Goal: Information Seeking & Learning: Check status

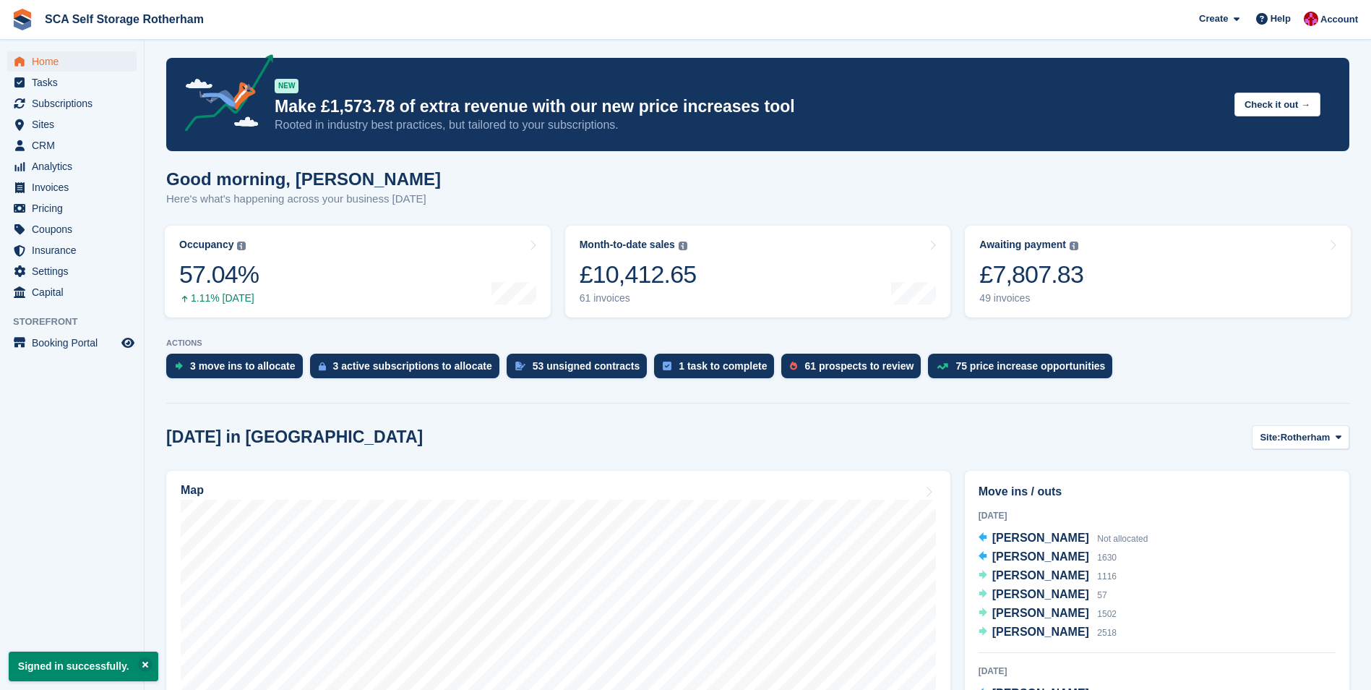
scroll to position [145, 0]
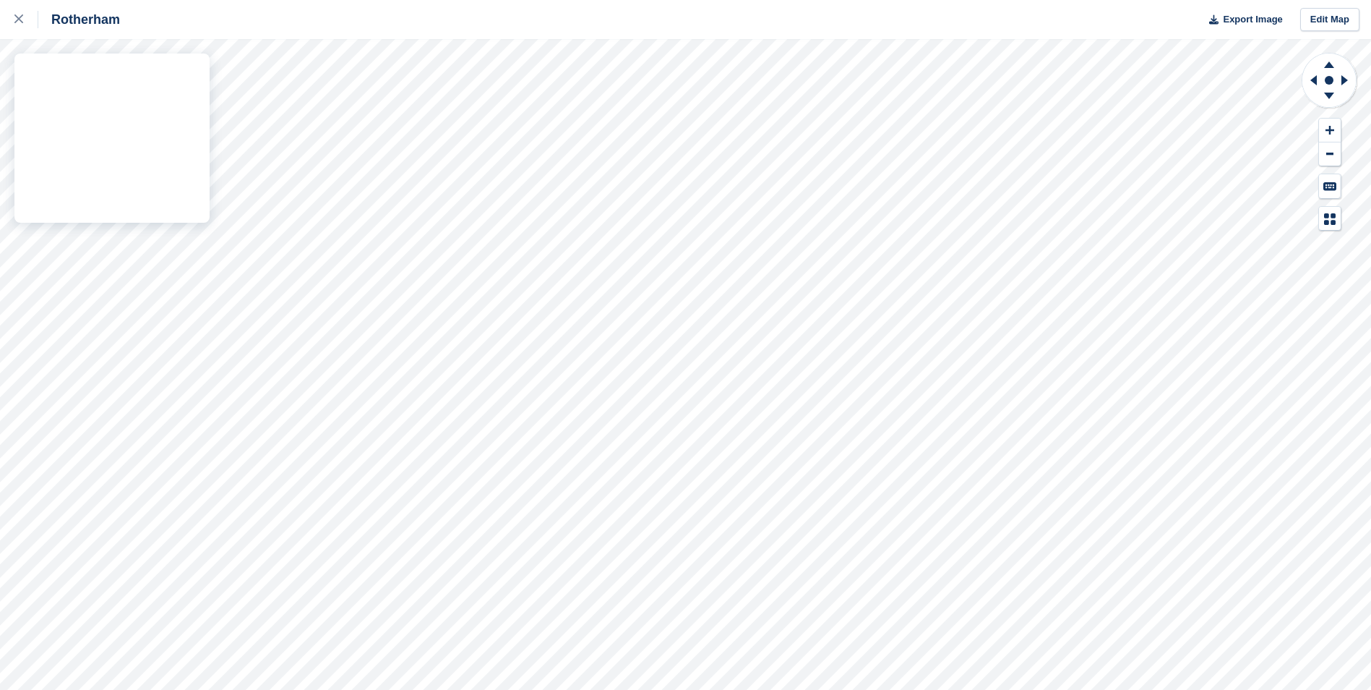
click at [90, 184] on div "Rotherham Export Image Edit Map" at bounding box center [685, 345] width 1371 height 690
click at [99, 191] on div "Rotherham Export Image Edit Map" at bounding box center [685, 345] width 1371 height 690
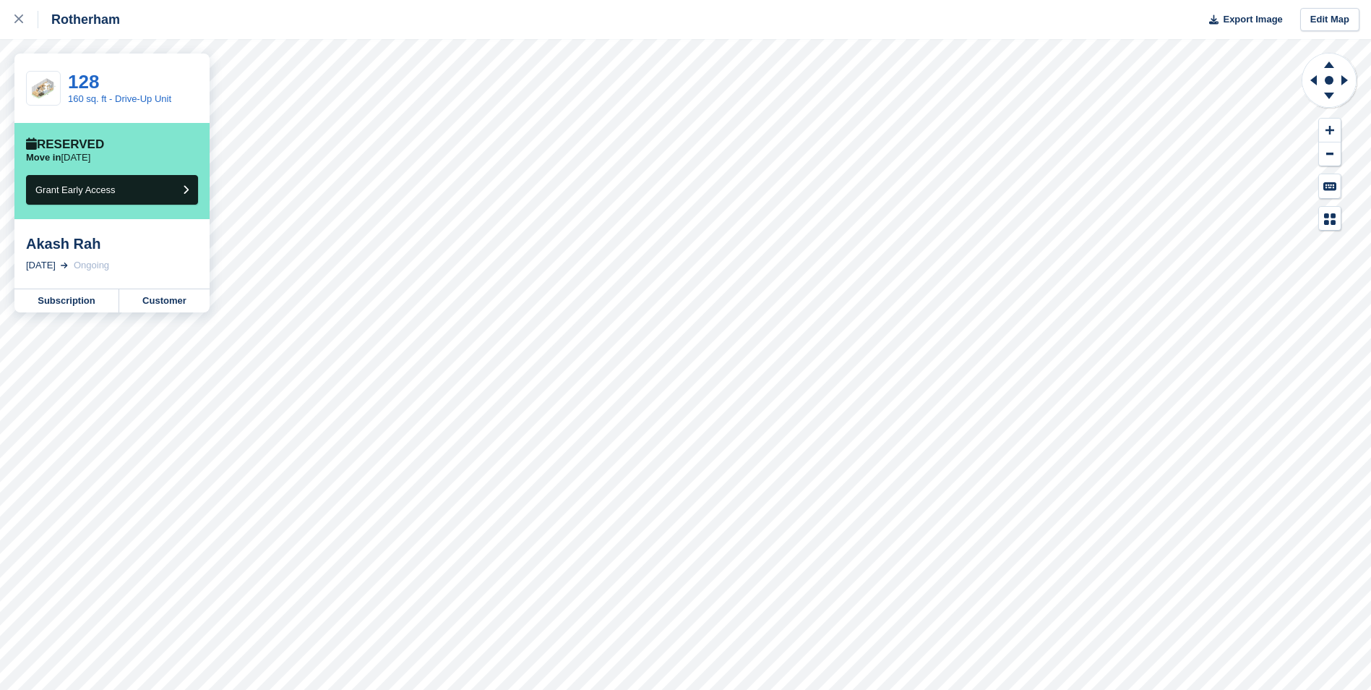
click at [168, 270] on div "Rotherham Export Image Edit Map 128 160 sq. ft - Drive-Up Unit Reserved Move in…" at bounding box center [685, 345] width 1371 height 690
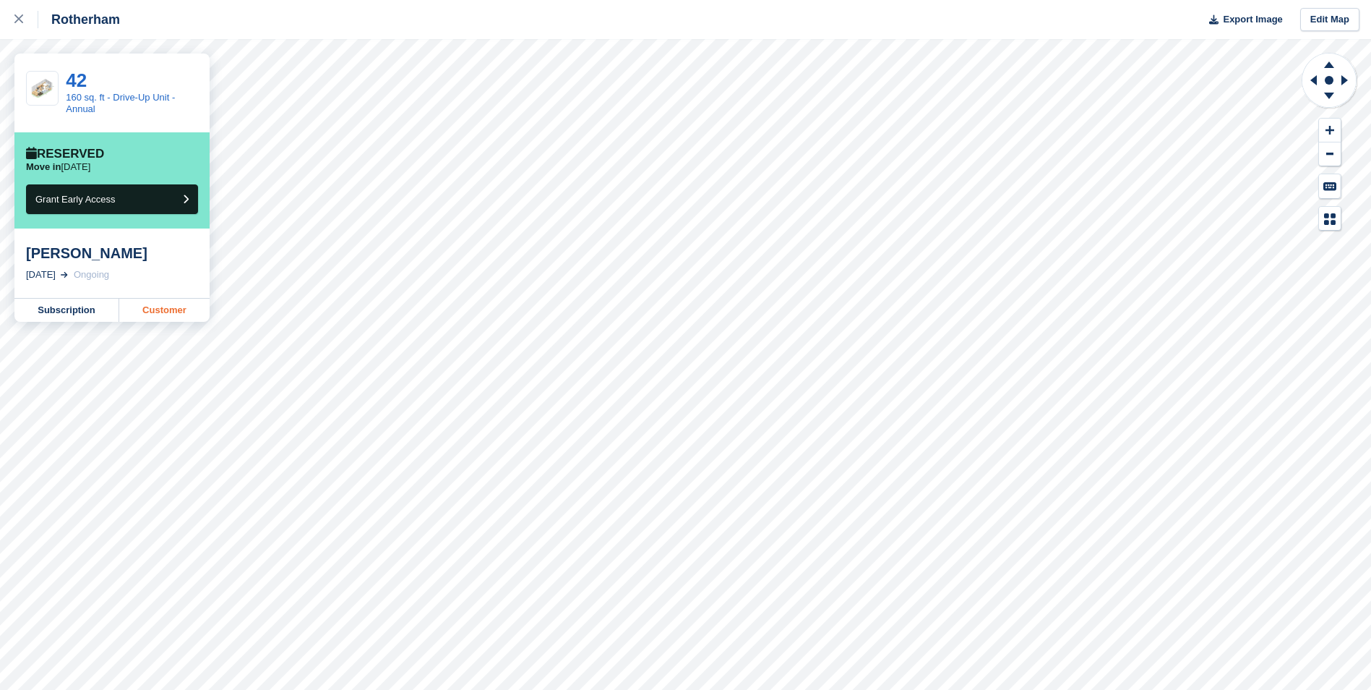
click at [171, 309] on link "Customer" at bounding box center [164, 310] width 90 height 23
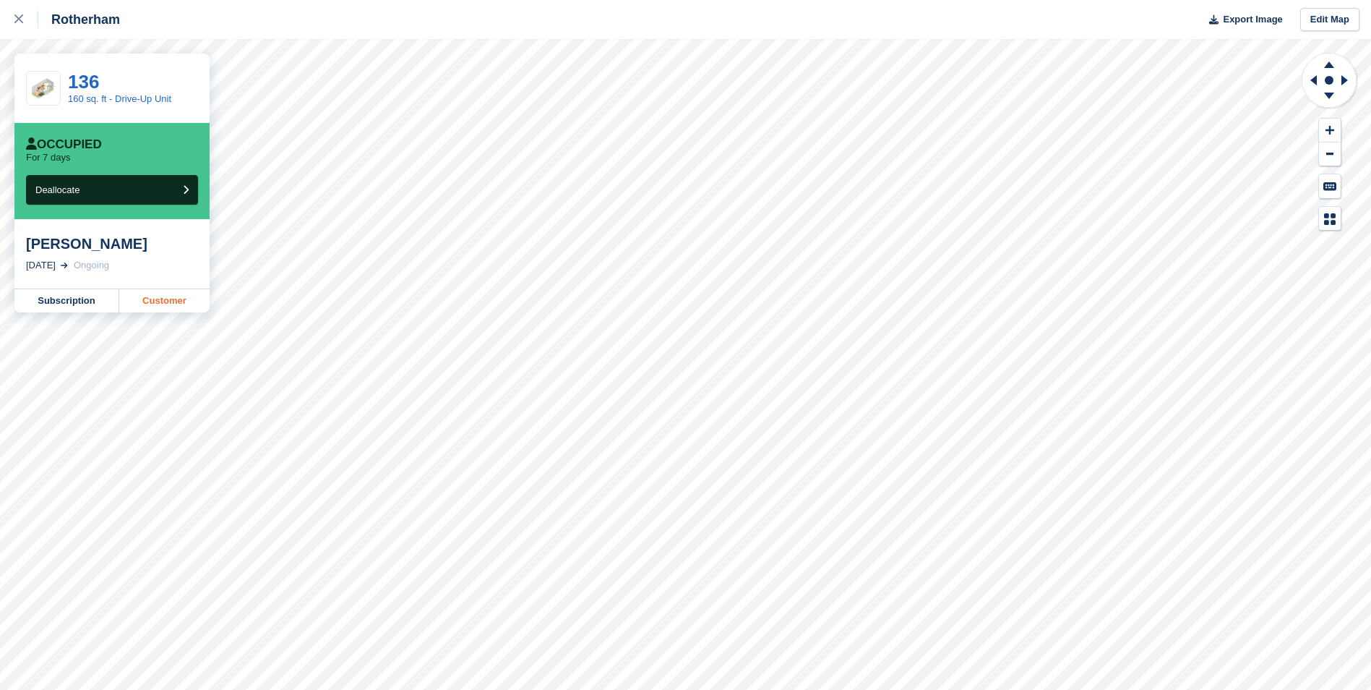
click at [176, 298] on link "Customer" at bounding box center [164, 300] width 90 height 23
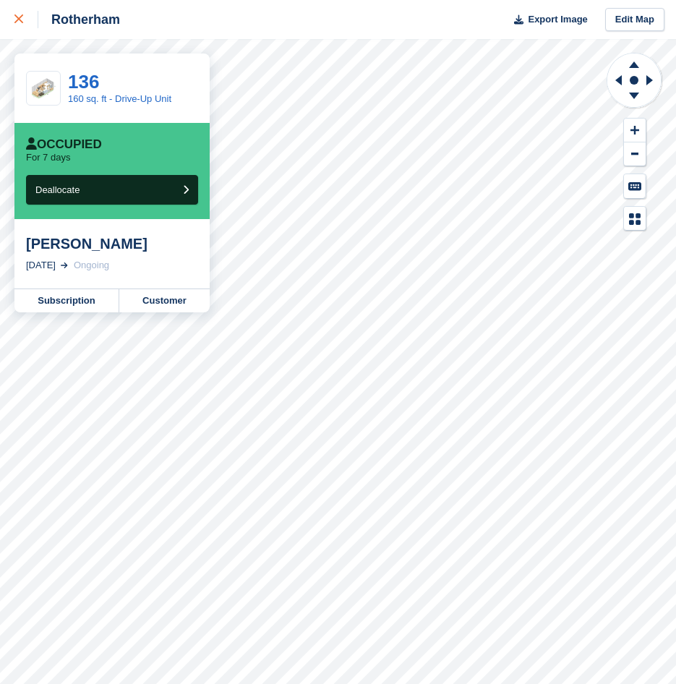
click at [19, 23] on icon at bounding box center [18, 18] width 9 height 9
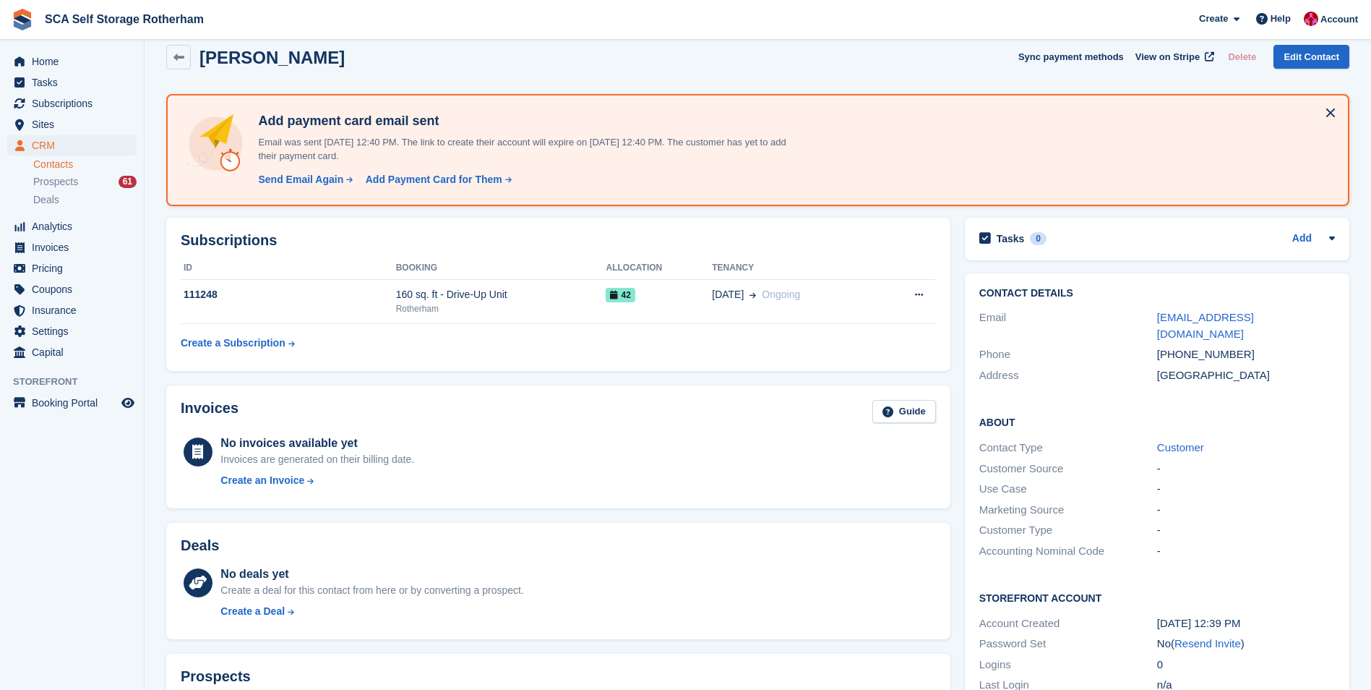
scroll to position [85, 0]
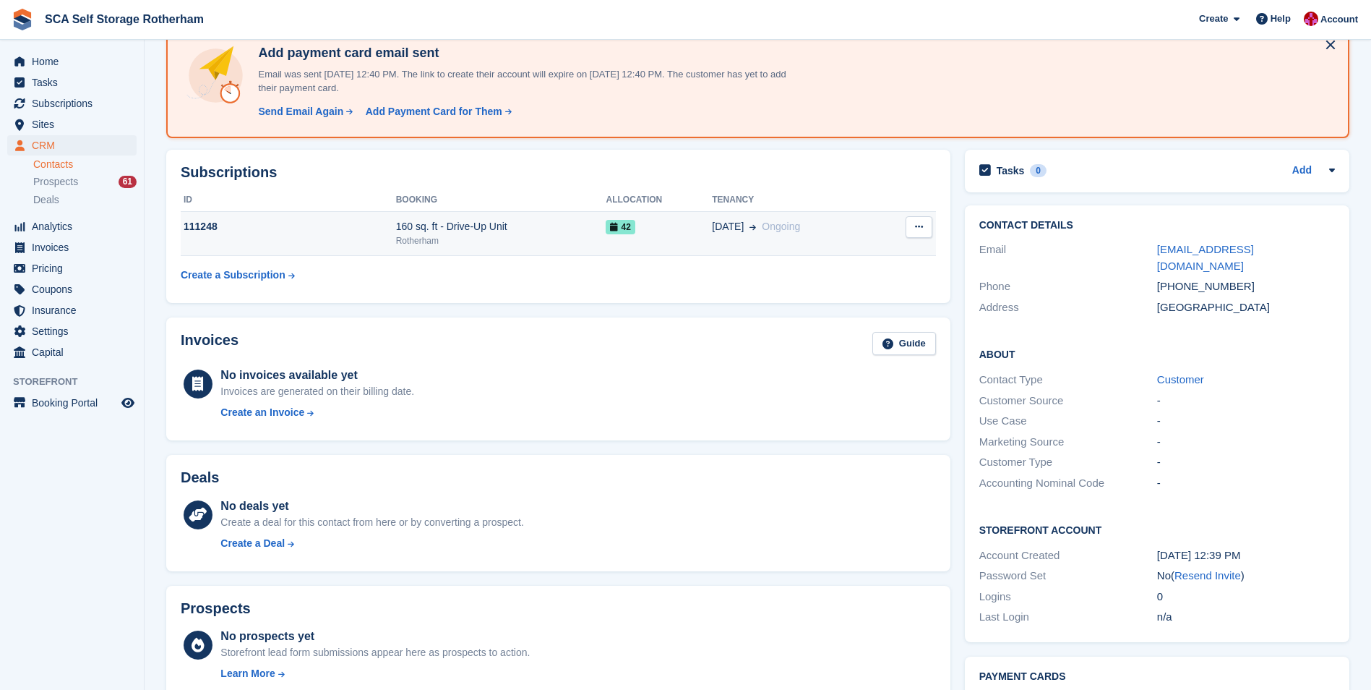
click at [536, 248] on td "160 sq. ft - Drive-Up Unit Rotherham" at bounding box center [501, 234] width 210 height 44
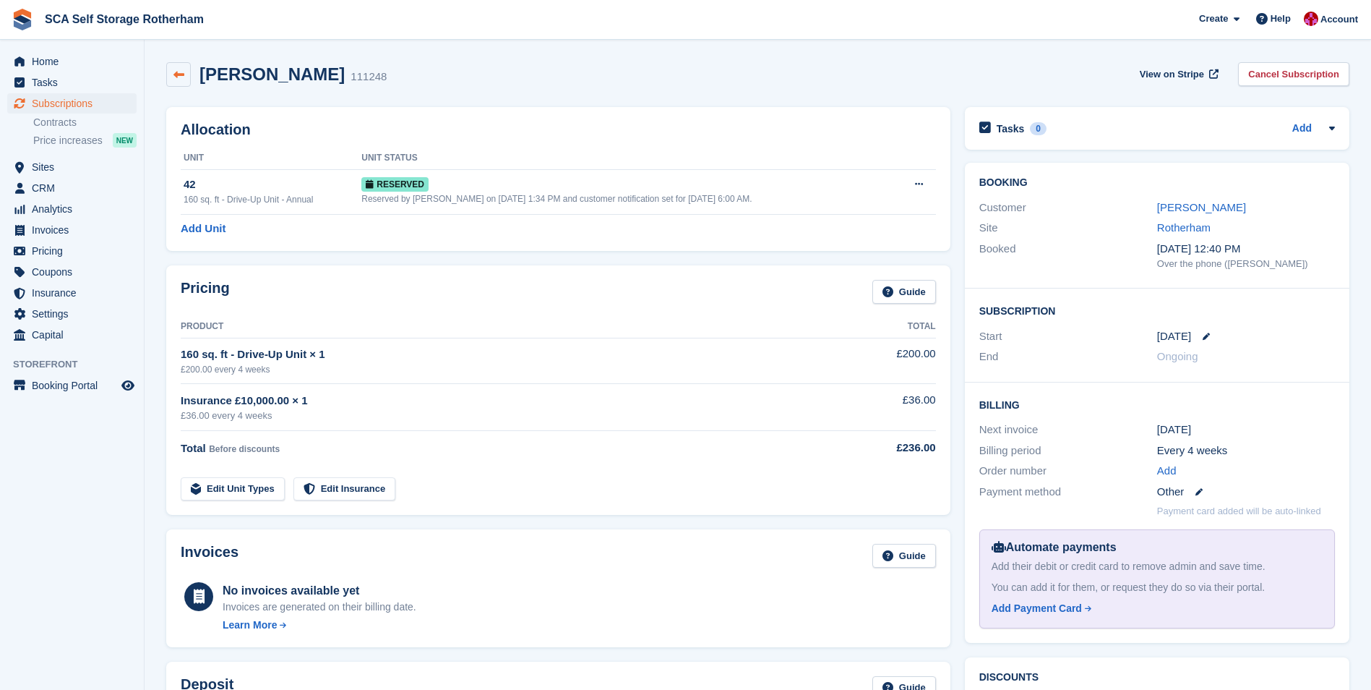
click at [176, 68] on link at bounding box center [178, 74] width 25 height 25
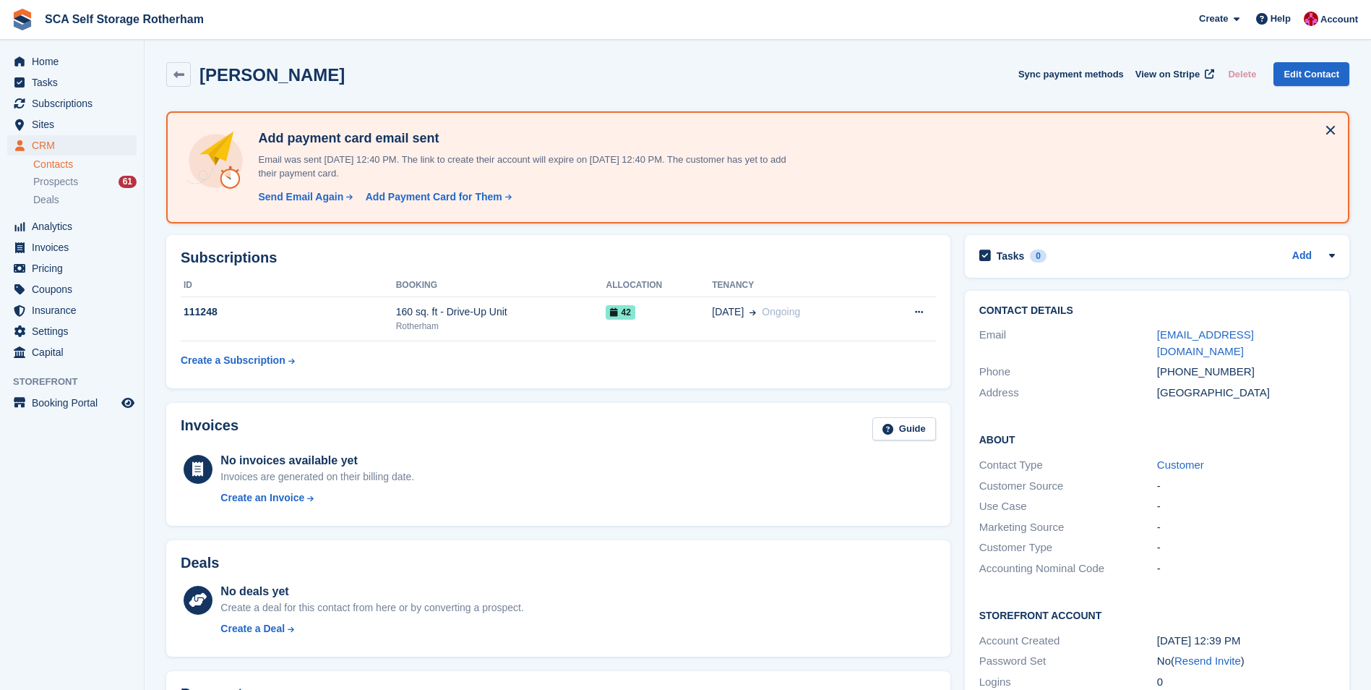
scroll to position [85, 0]
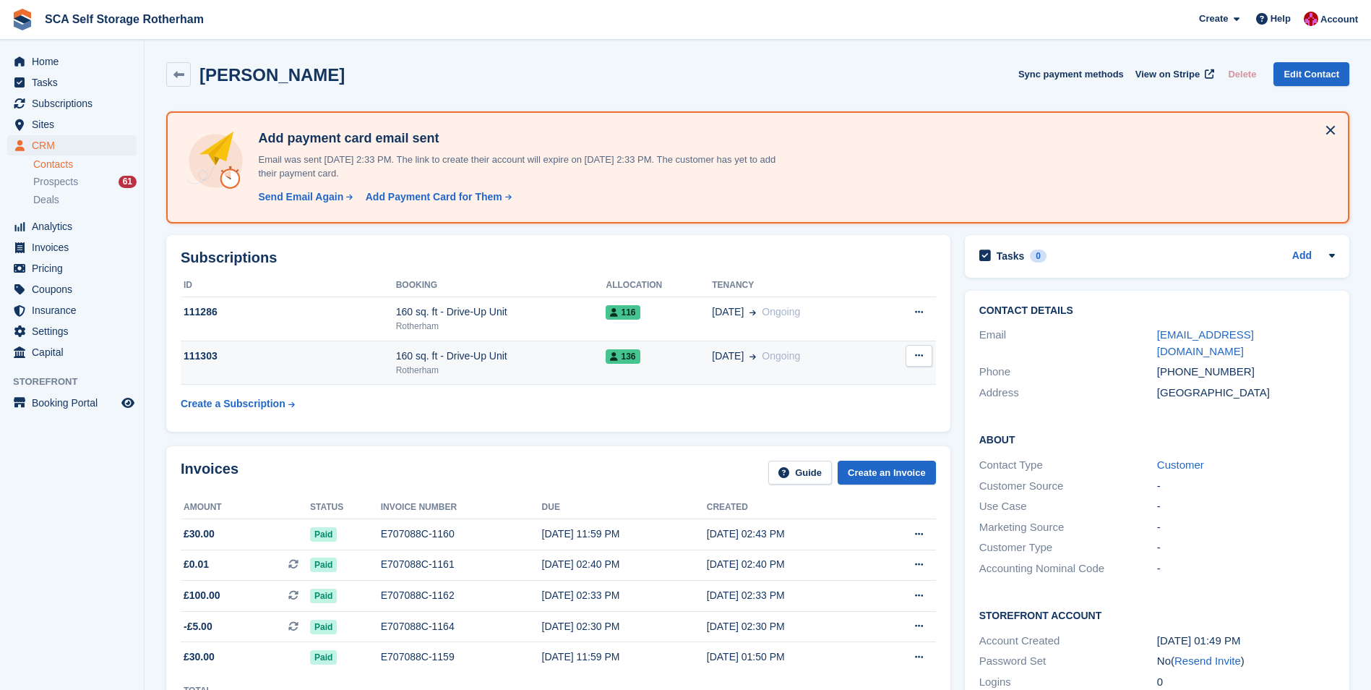
click at [538, 364] on div "Rotherham" at bounding box center [501, 370] width 210 height 13
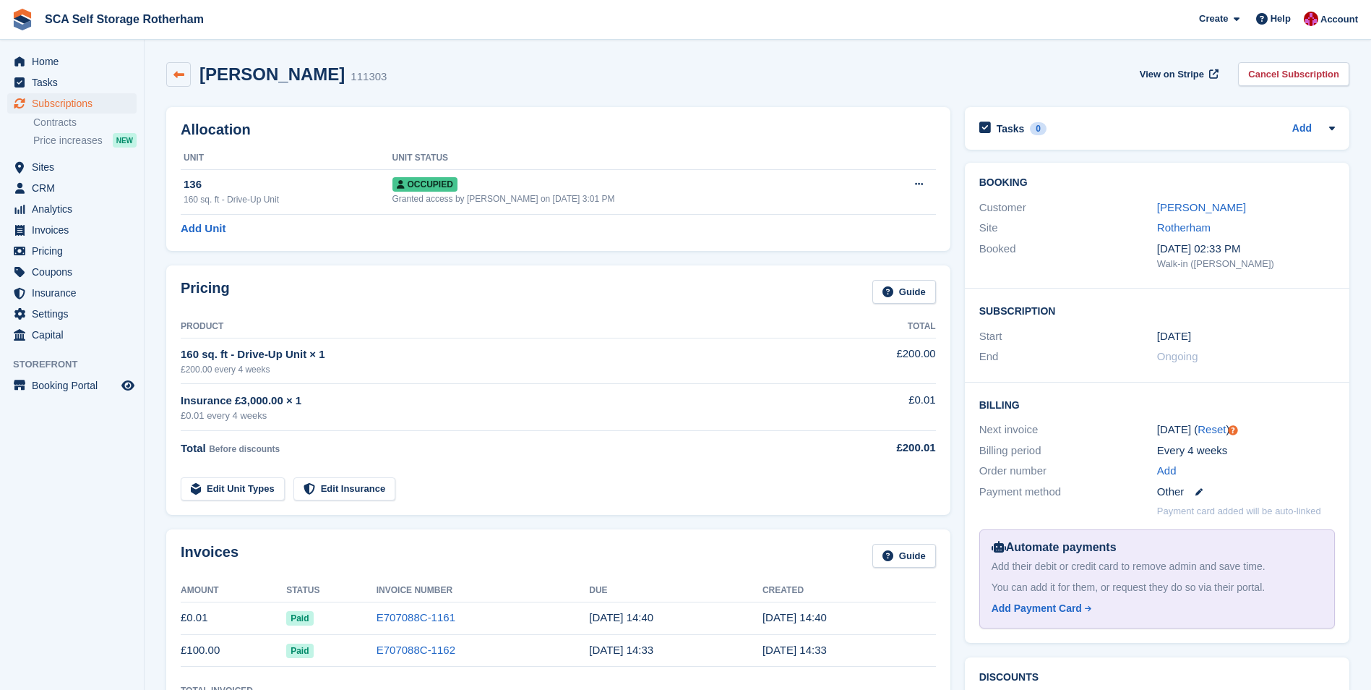
click at [186, 70] on link at bounding box center [178, 74] width 25 height 25
click at [1164, 205] on link "Aqeel Khan" at bounding box center [1201, 207] width 89 height 12
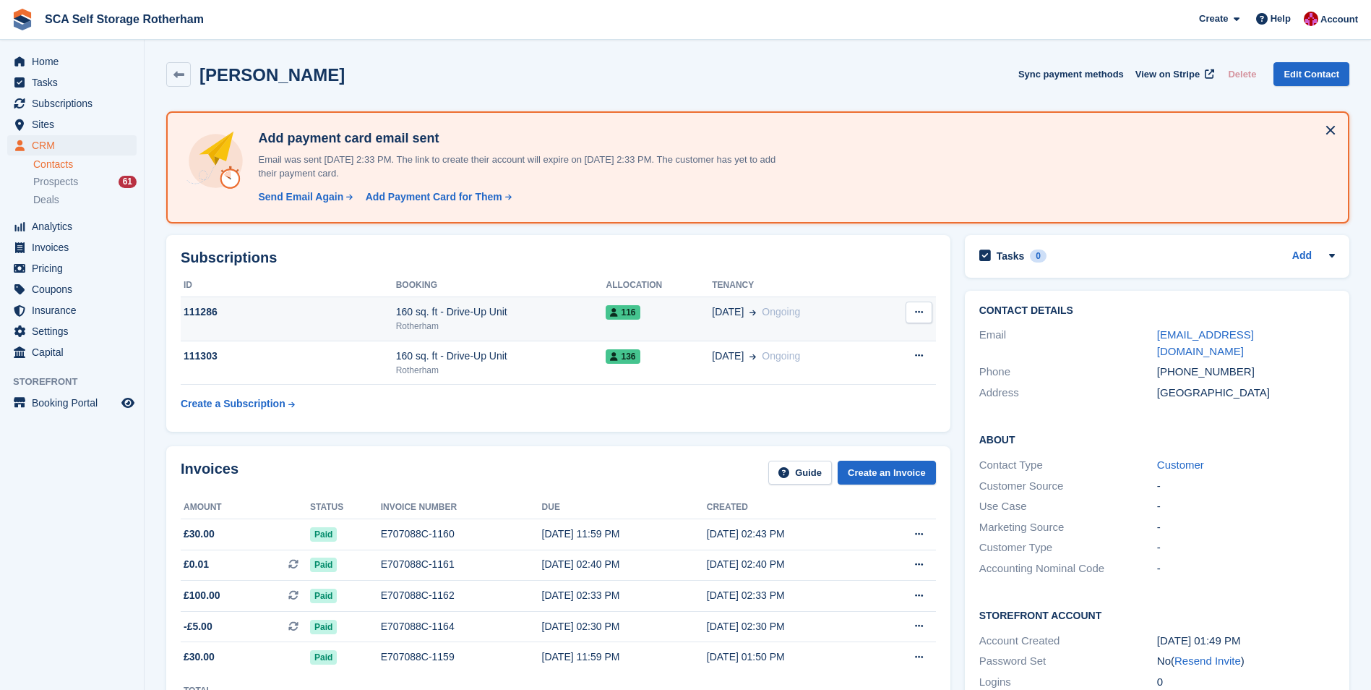
click at [312, 316] on div "111286" at bounding box center [288, 311] width 215 height 15
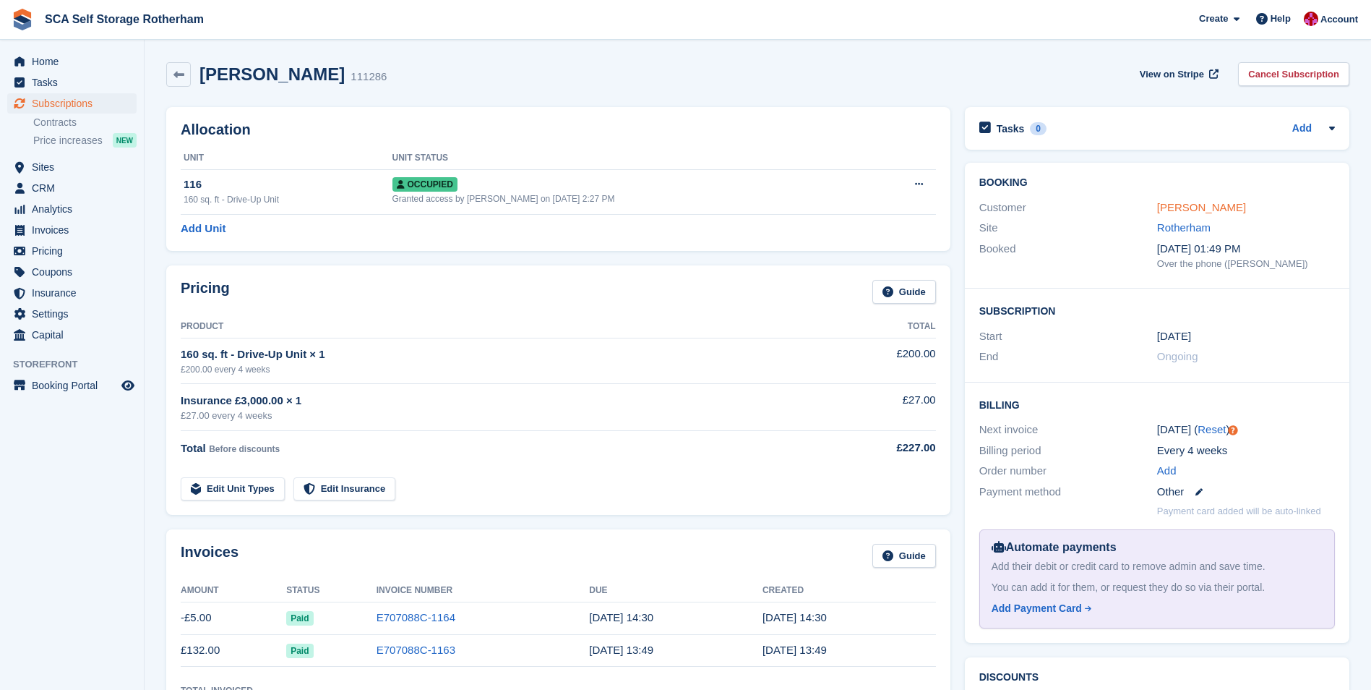
click at [1172, 207] on link "[PERSON_NAME]" at bounding box center [1201, 207] width 89 height 12
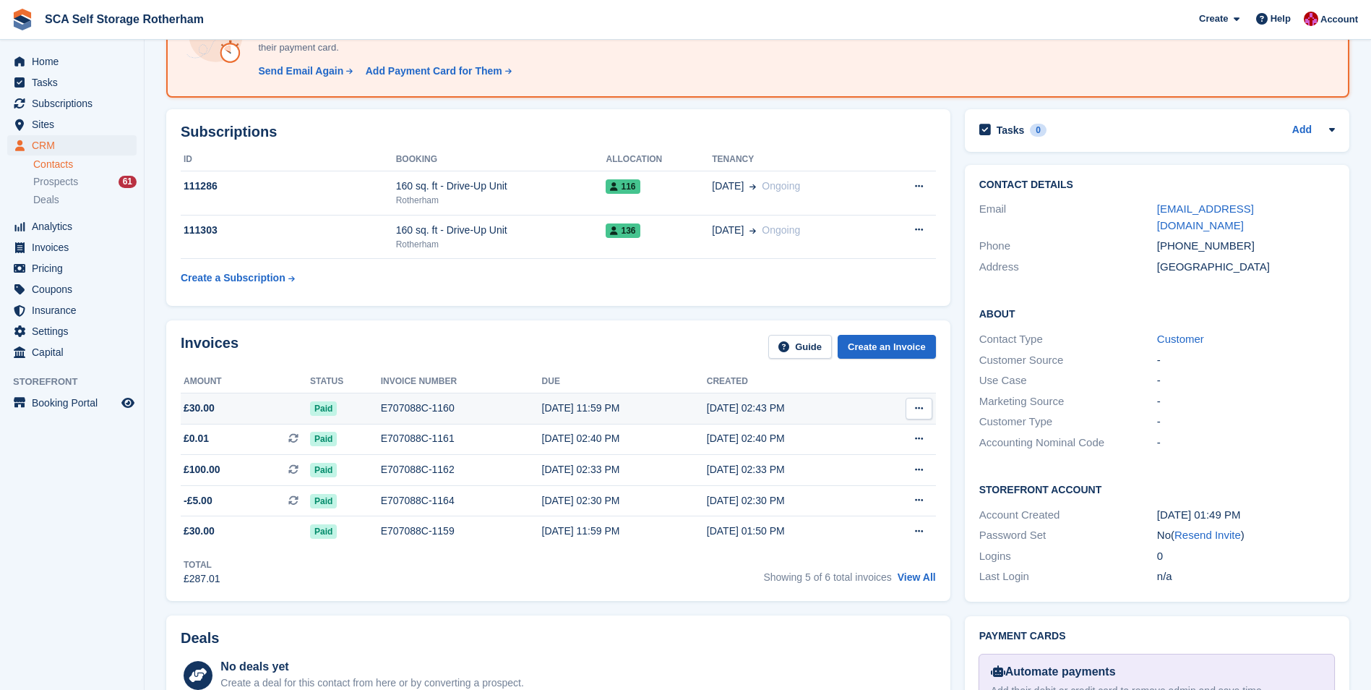
scroll to position [145, 0]
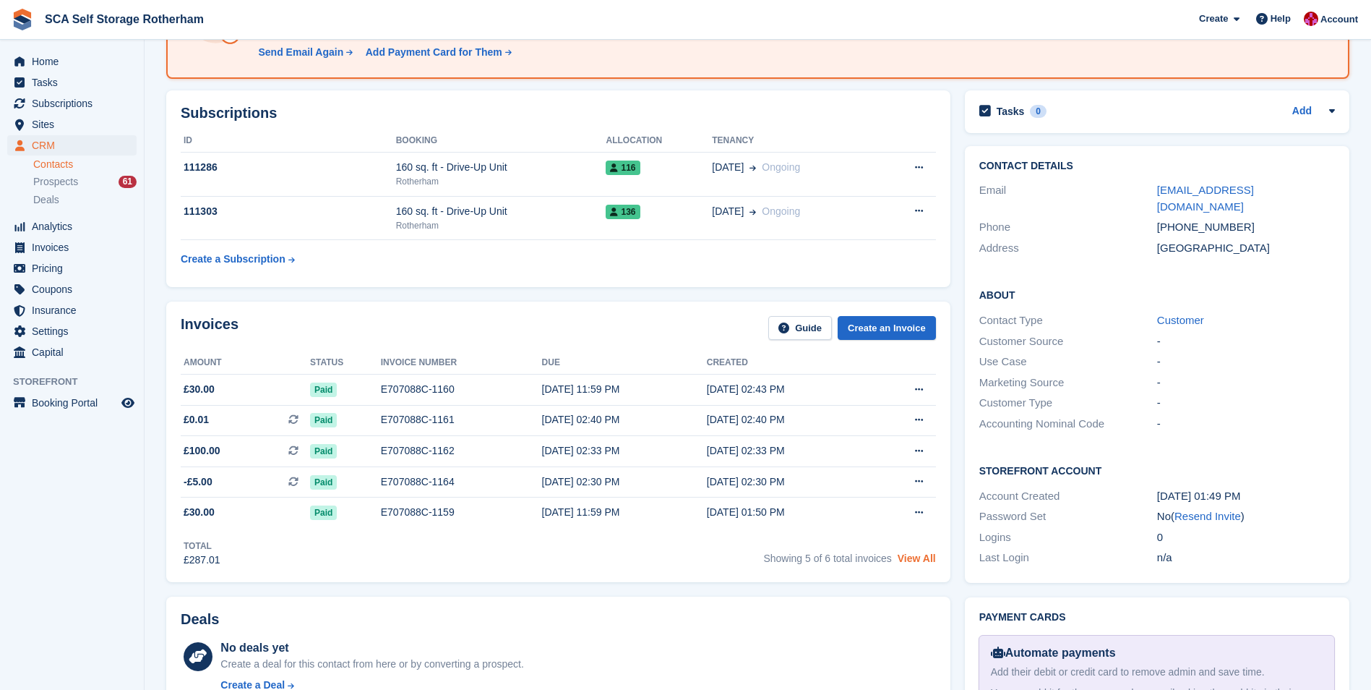
click at [922, 559] on link "View All" at bounding box center [917, 558] width 38 height 12
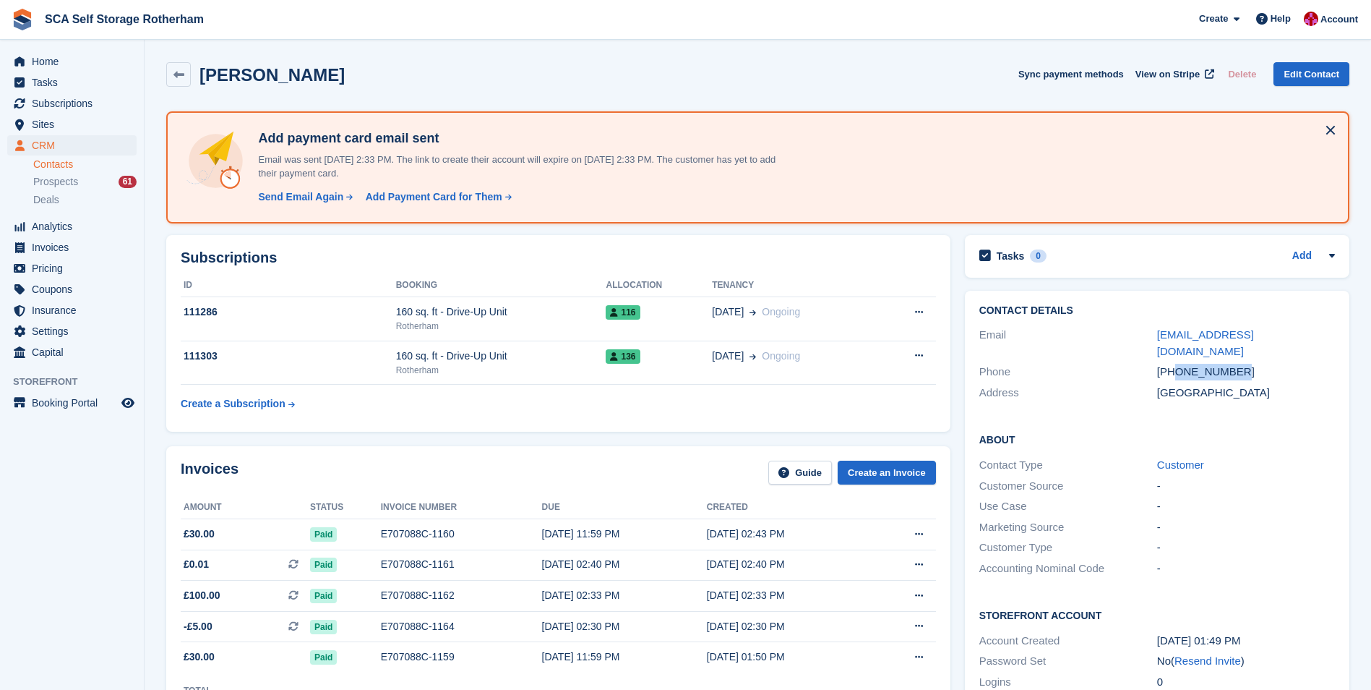
drag, startPoint x: 1213, startPoint y: 355, endPoint x: 1177, endPoint y: 353, distance: 36.2
click at [1177, 364] on div "[PHONE_NUMBER]" at bounding box center [1246, 372] width 178 height 17
copy div "7949429090"
click at [663, 444] on div "Invoices Guide Create an Invoice Amount Status Invoice number Due Created £30.0…" at bounding box center [558, 586] width 799 height 295
click at [82, 61] on span "Home" at bounding box center [75, 61] width 87 height 20
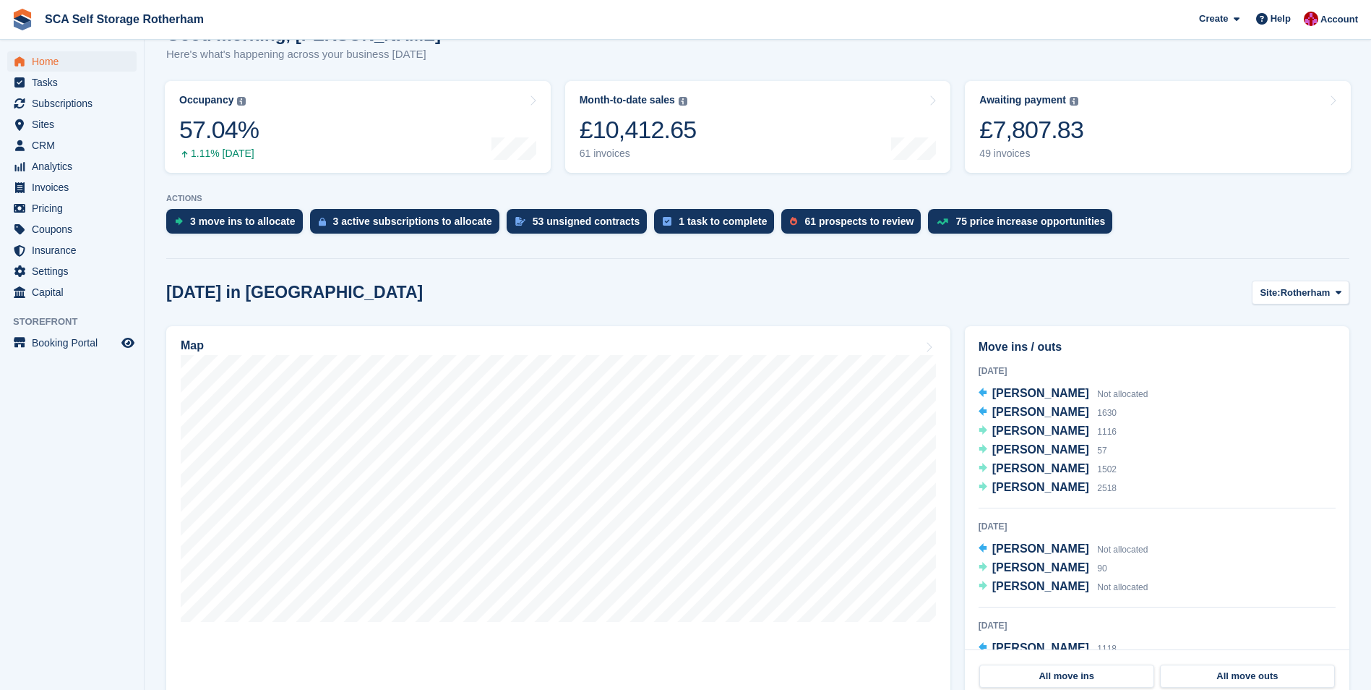
scroll to position [217, 0]
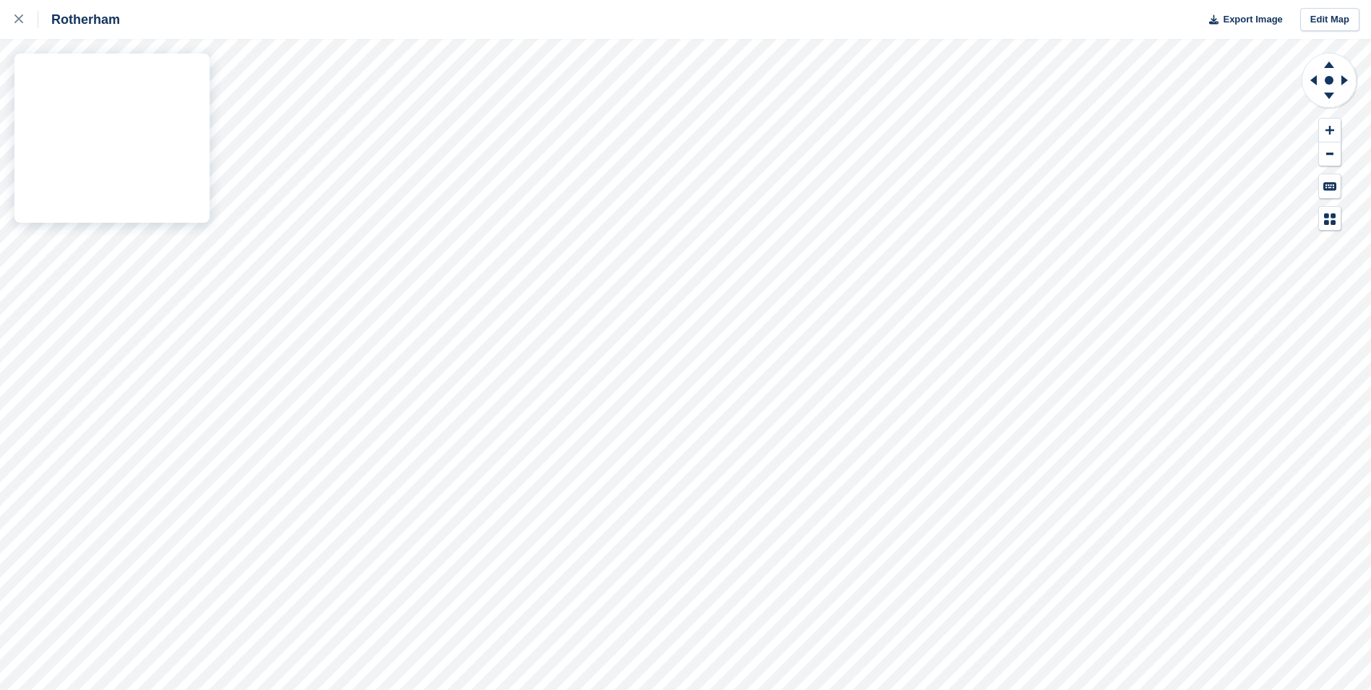
click at [171, 268] on div "Rotherham Export Image Edit Map" at bounding box center [685, 345] width 1371 height 690
click at [169, 267] on div "Rotherham Export Image Edit Map" at bounding box center [685, 345] width 1371 height 690
click at [95, 184] on div "Rotherham Export Image Edit Map" at bounding box center [685, 345] width 1371 height 690
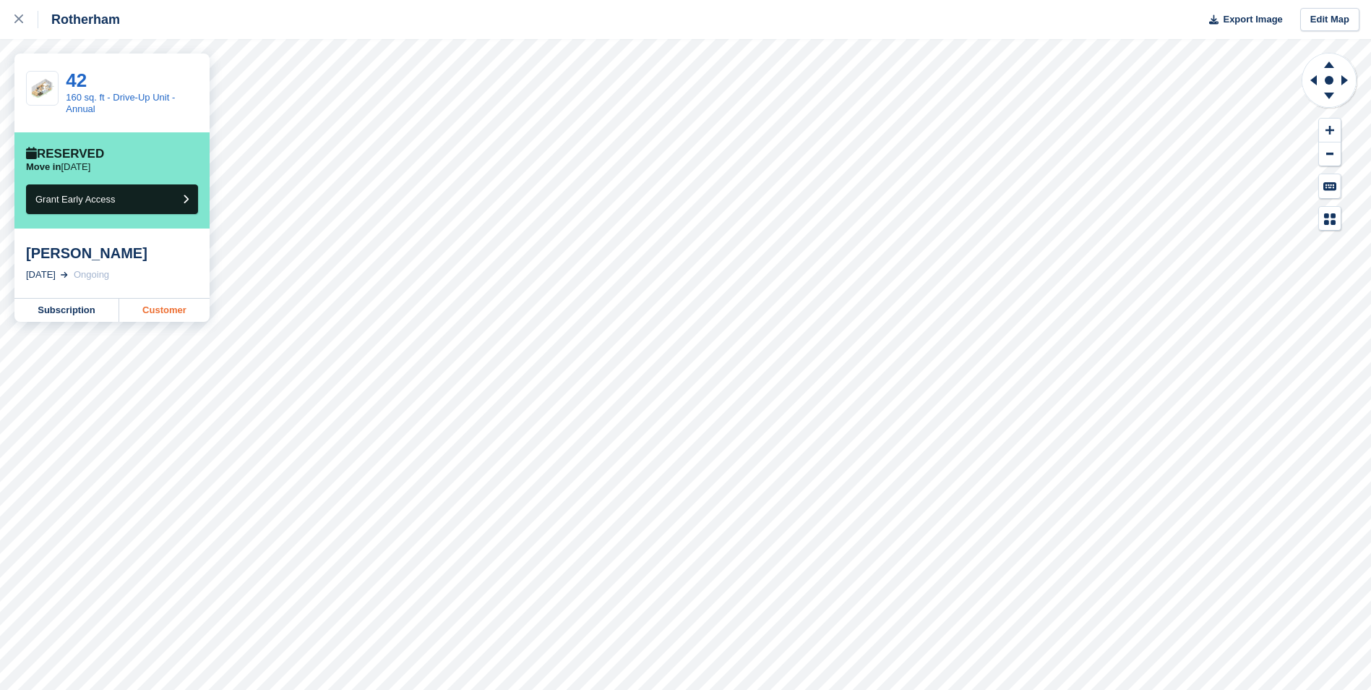
click at [186, 309] on link "Customer" at bounding box center [164, 310] width 90 height 23
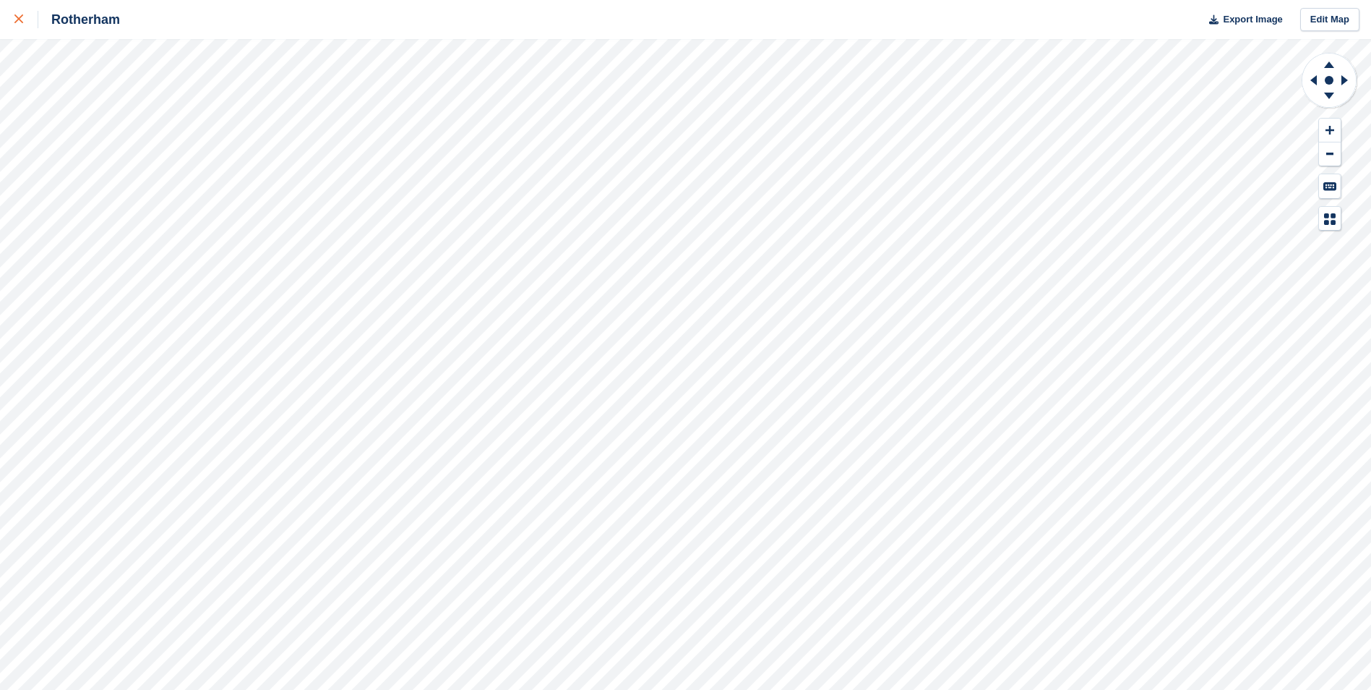
click at [9, 17] on link at bounding box center [19, 19] width 38 height 39
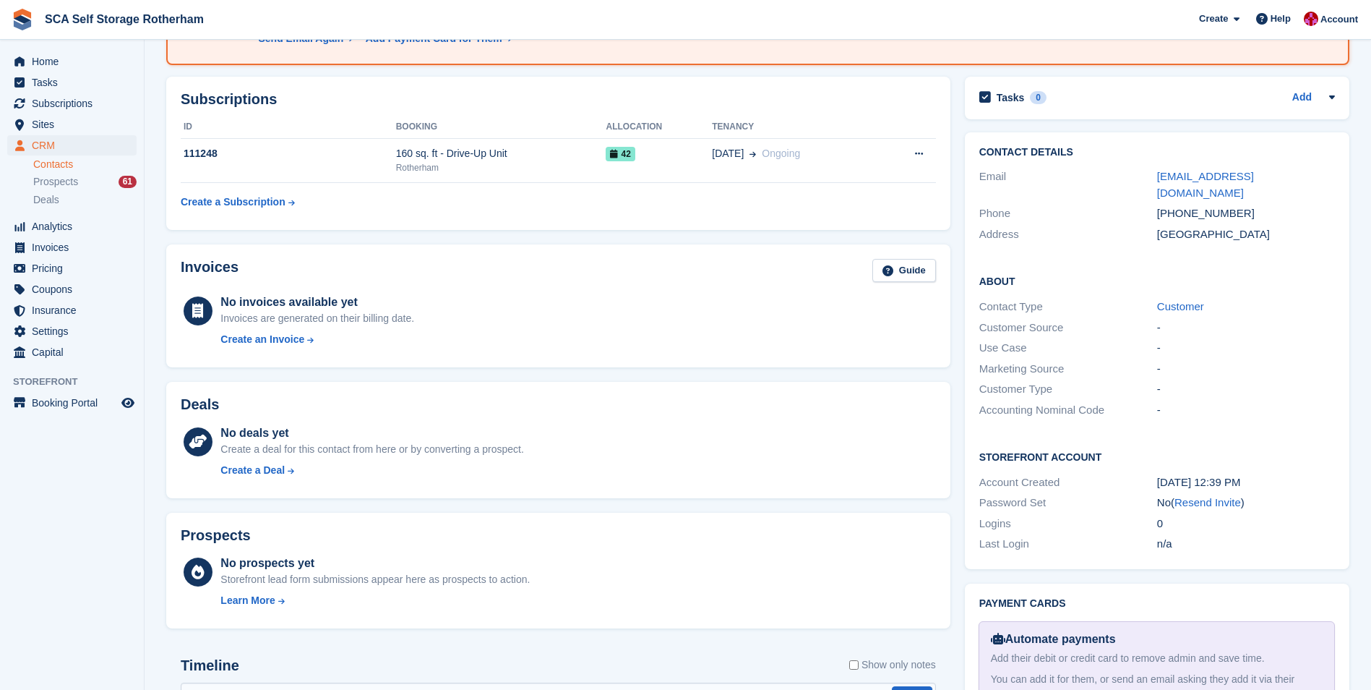
scroll to position [158, 0]
click at [1184, 301] on link "Customer" at bounding box center [1180, 307] width 47 height 12
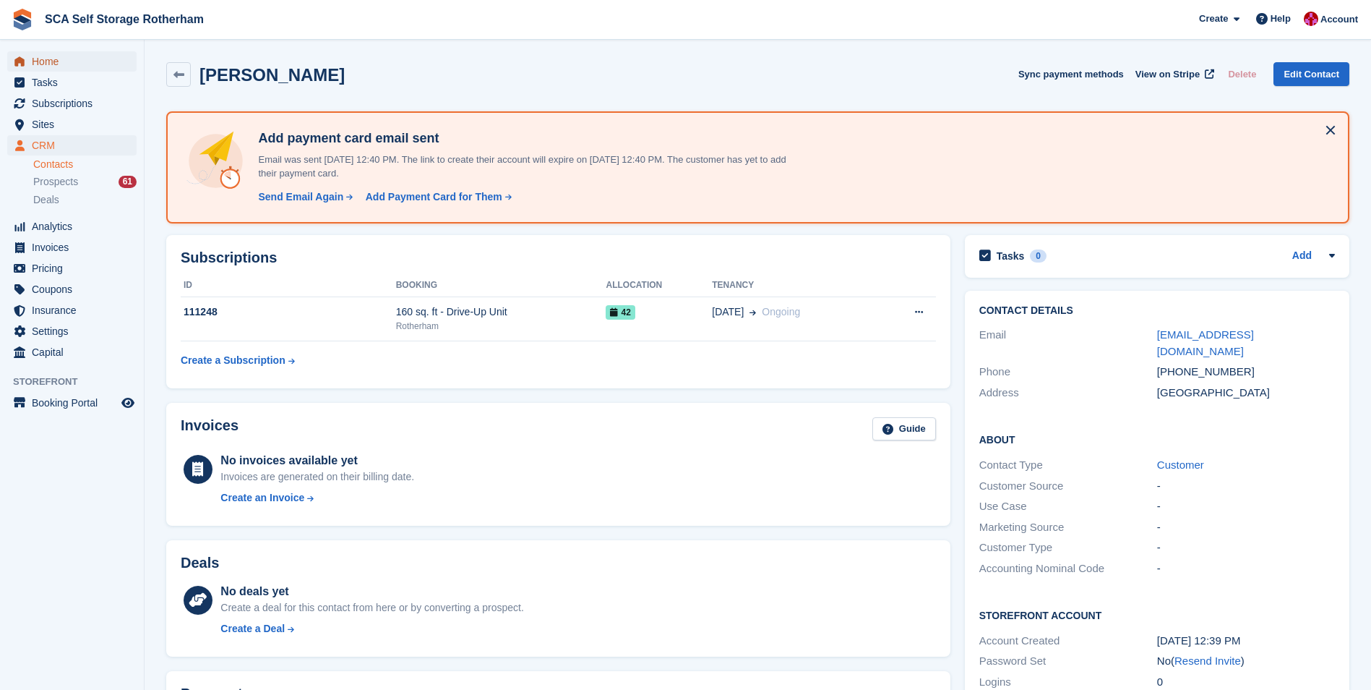
click at [59, 63] on span "Home" at bounding box center [75, 61] width 87 height 20
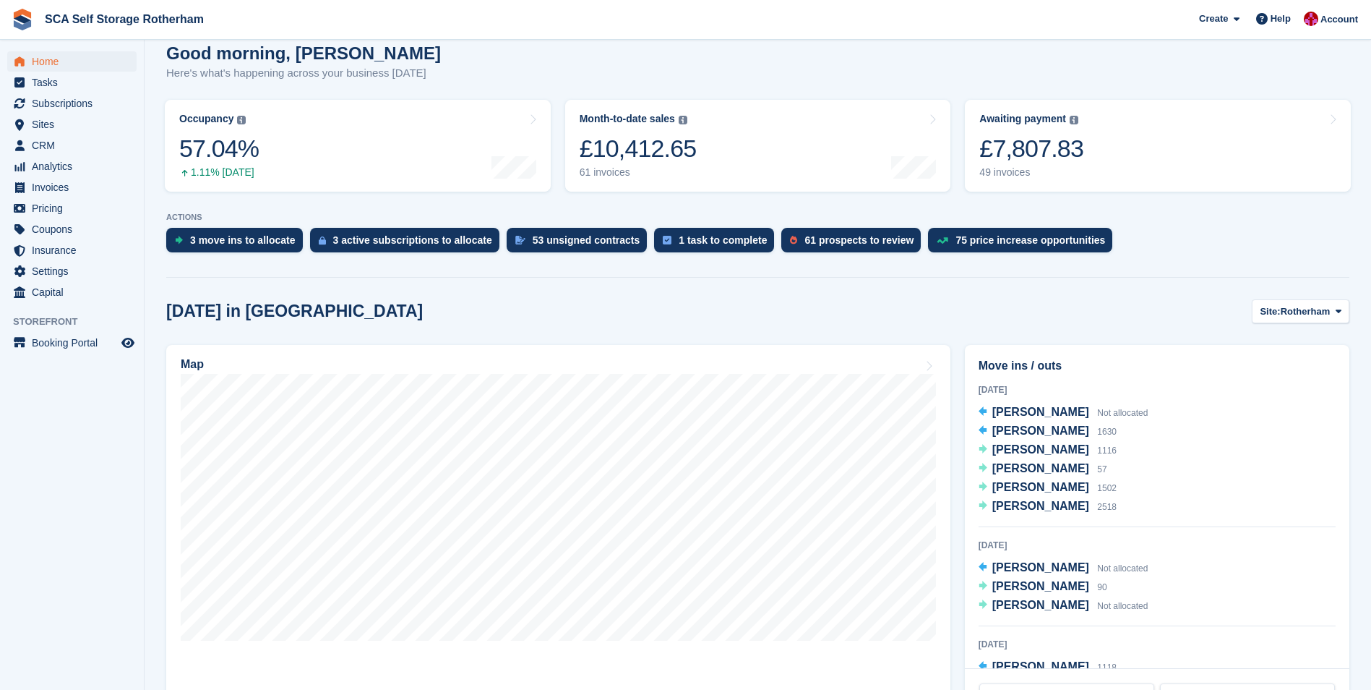
scroll to position [145, 0]
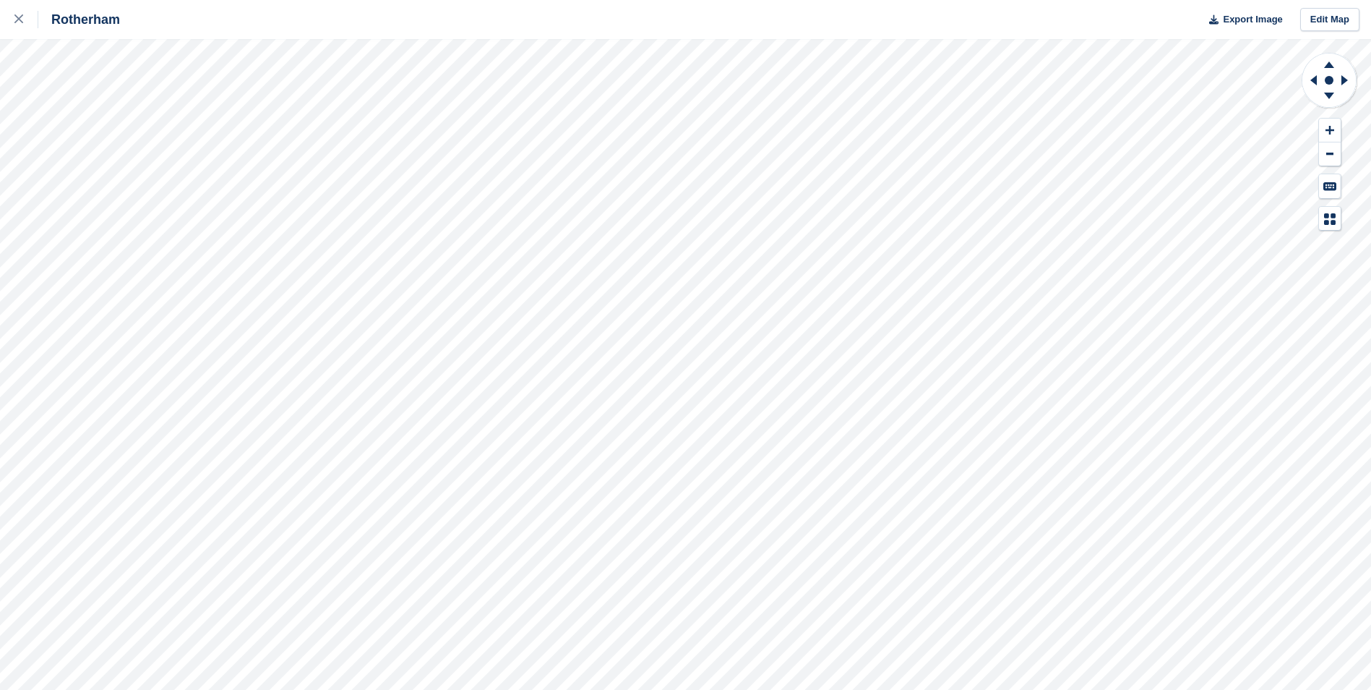
click at [101, 190] on div "Rotherham Export Image Edit Map" at bounding box center [685, 345] width 1371 height 690
click at [164, 111] on div "Rotherham Export Image Edit Map" at bounding box center [685, 345] width 1371 height 690
click at [178, 111] on div "Rotherham Export Image Edit Map" at bounding box center [685, 345] width 1371 height 690
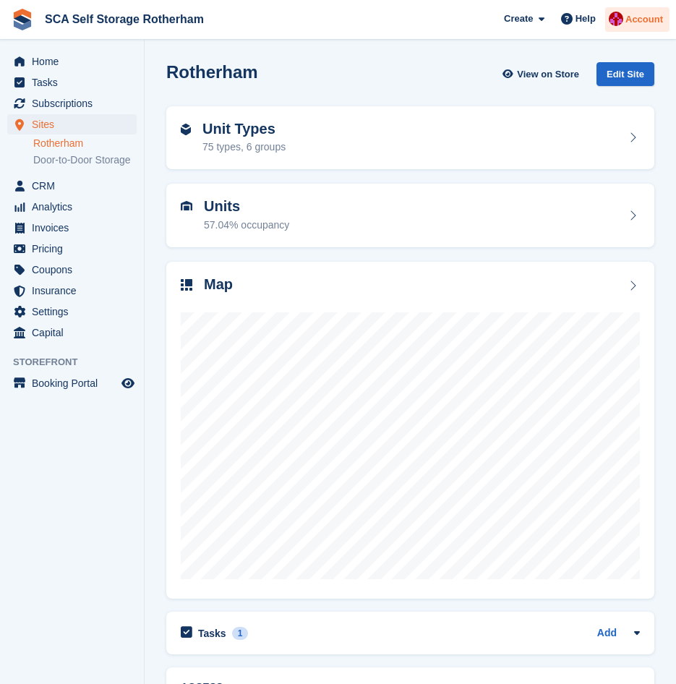
click at [629, 22] on span "Account" at bounding box center [644, 19] width 38 height 14
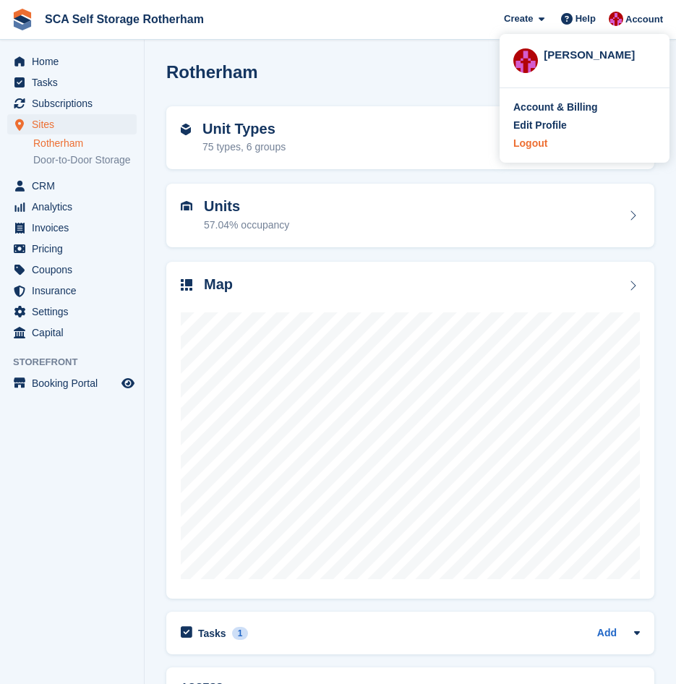
click at [527, 148] on div "Logout" at bounding box center [530, 143] width 34 height 15
